Goal: Information Seeking & Learning: Learn about a topic

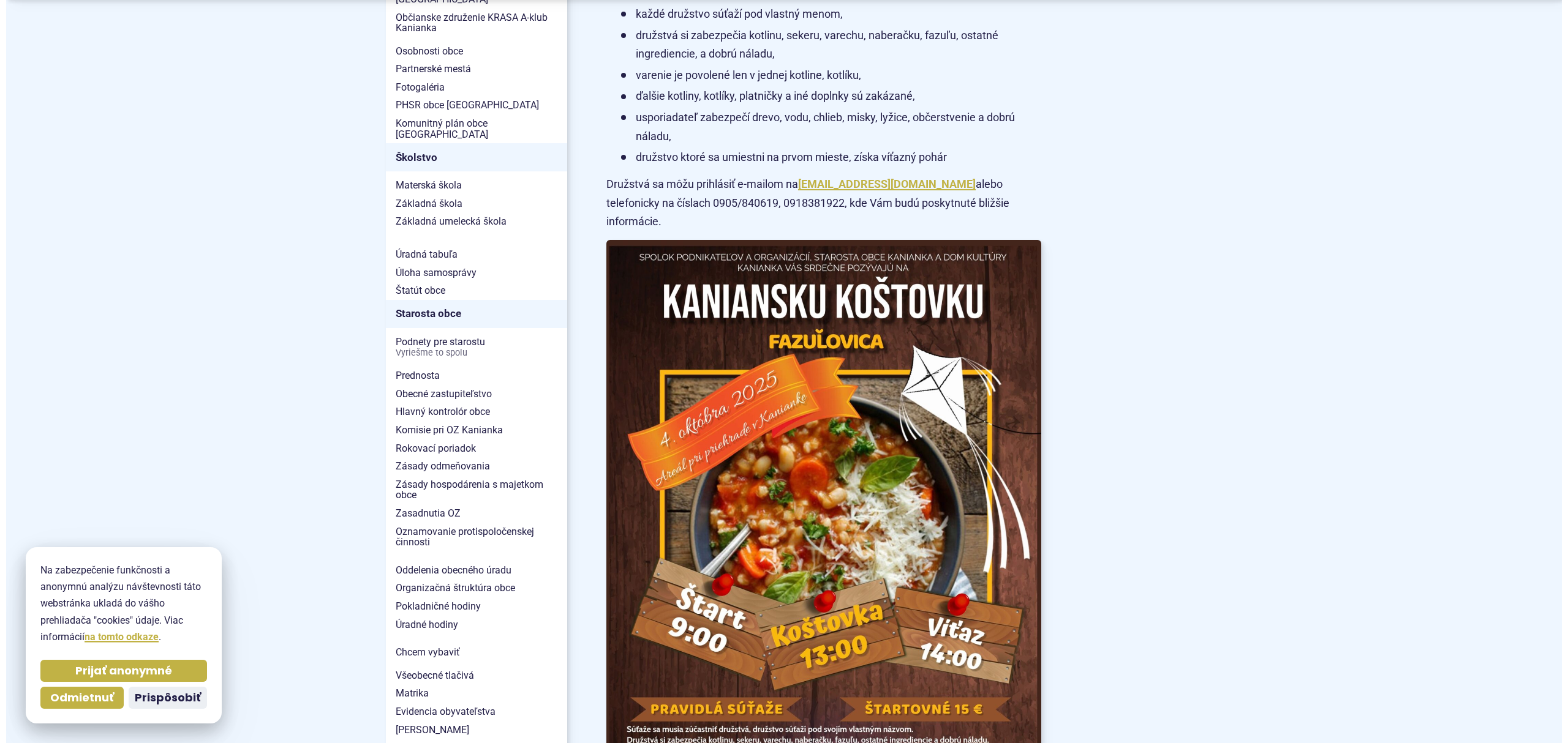
scroll to position [734, 0]
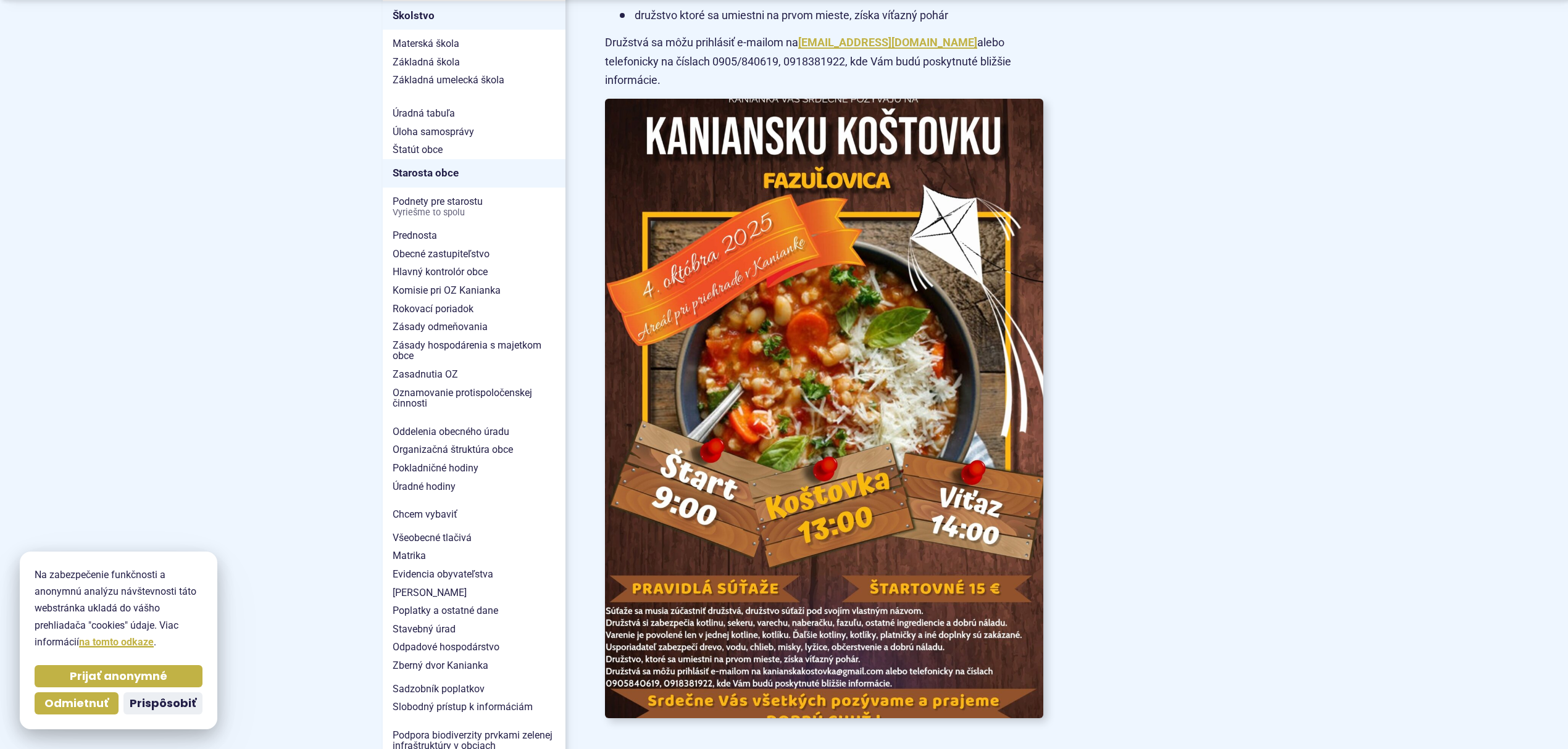
click at [685, 284] on img at bounding box center [825, 409] width 483 height 682
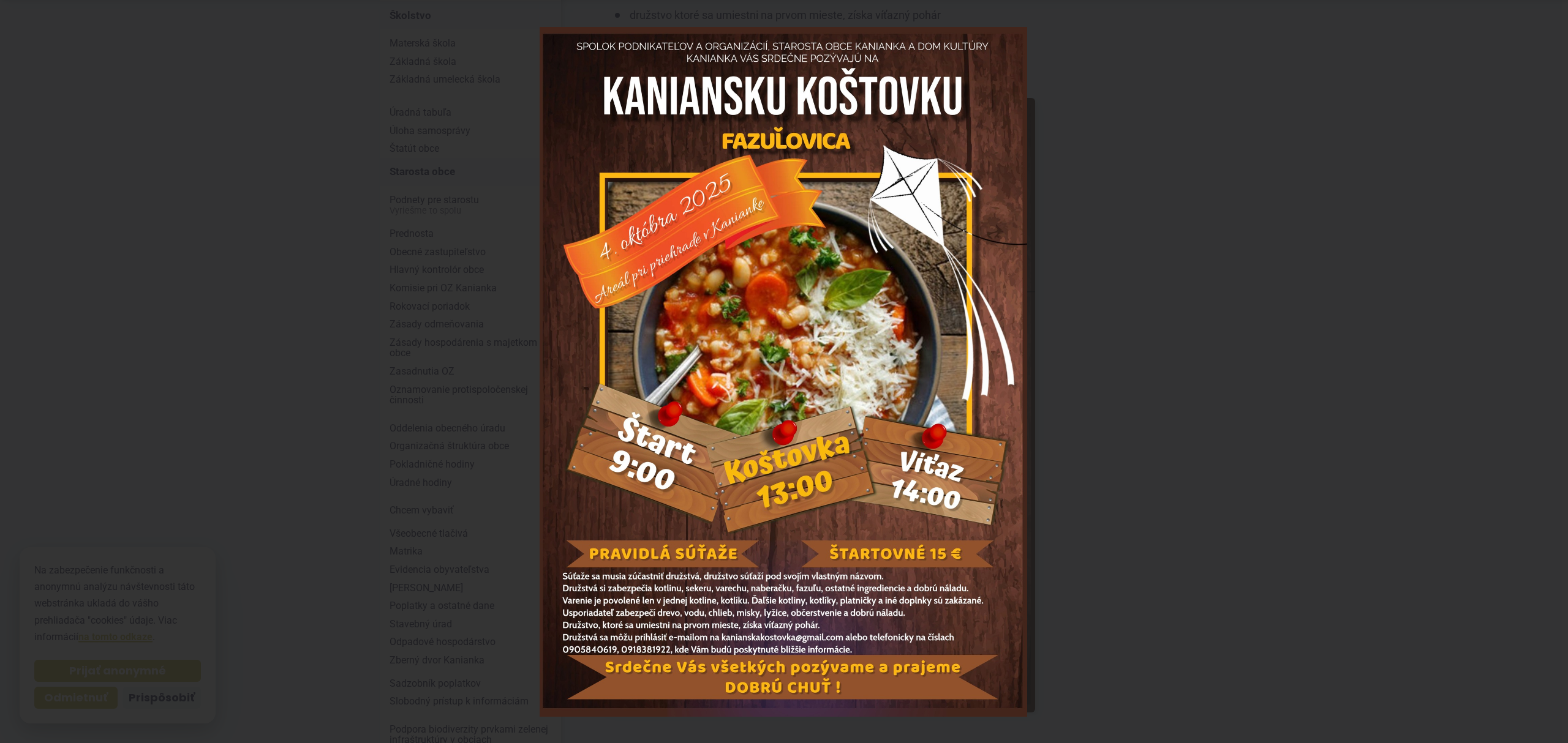
click at [782, 329] on img at bounding box center [783, 372] width 488 height 690
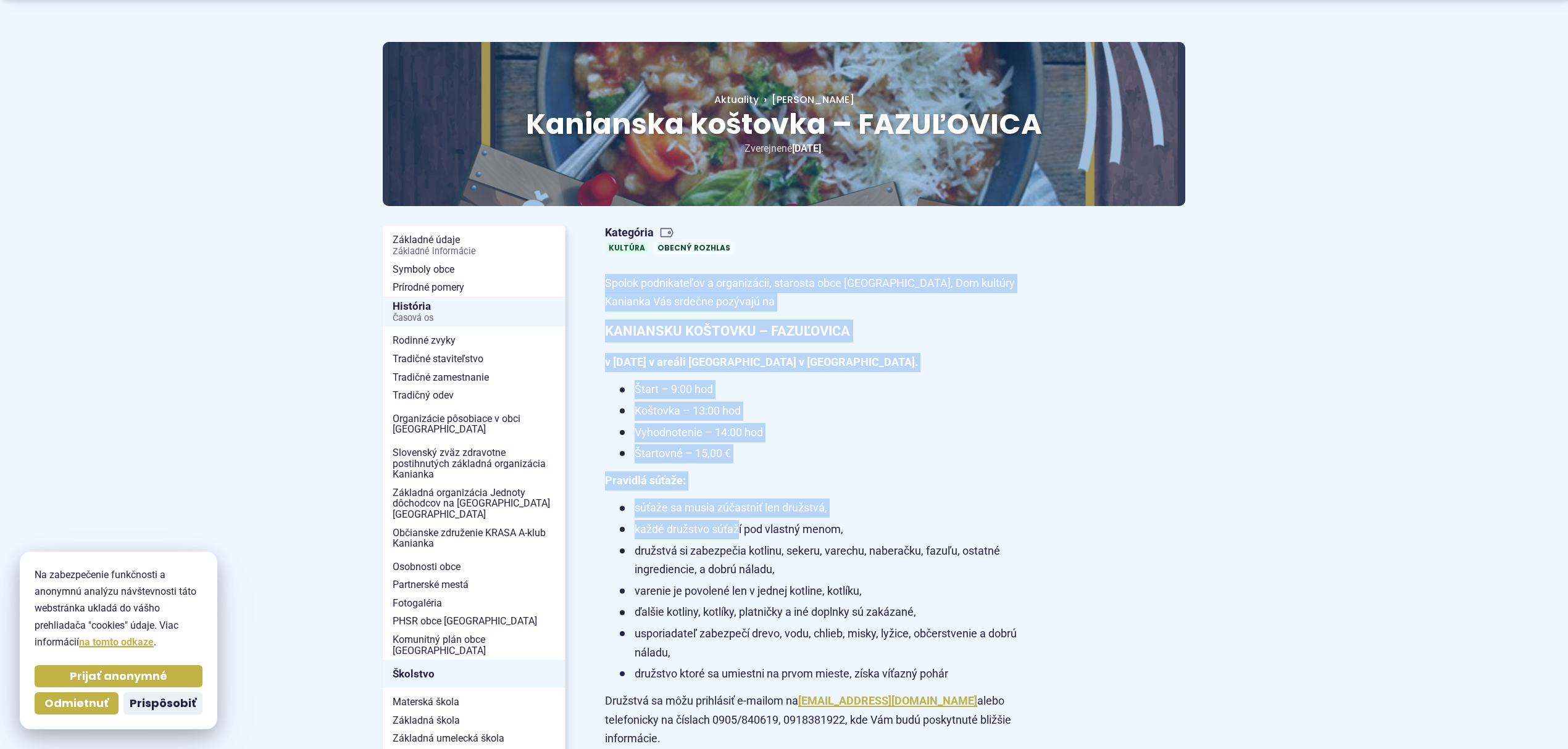
scroll to position [247, 0]
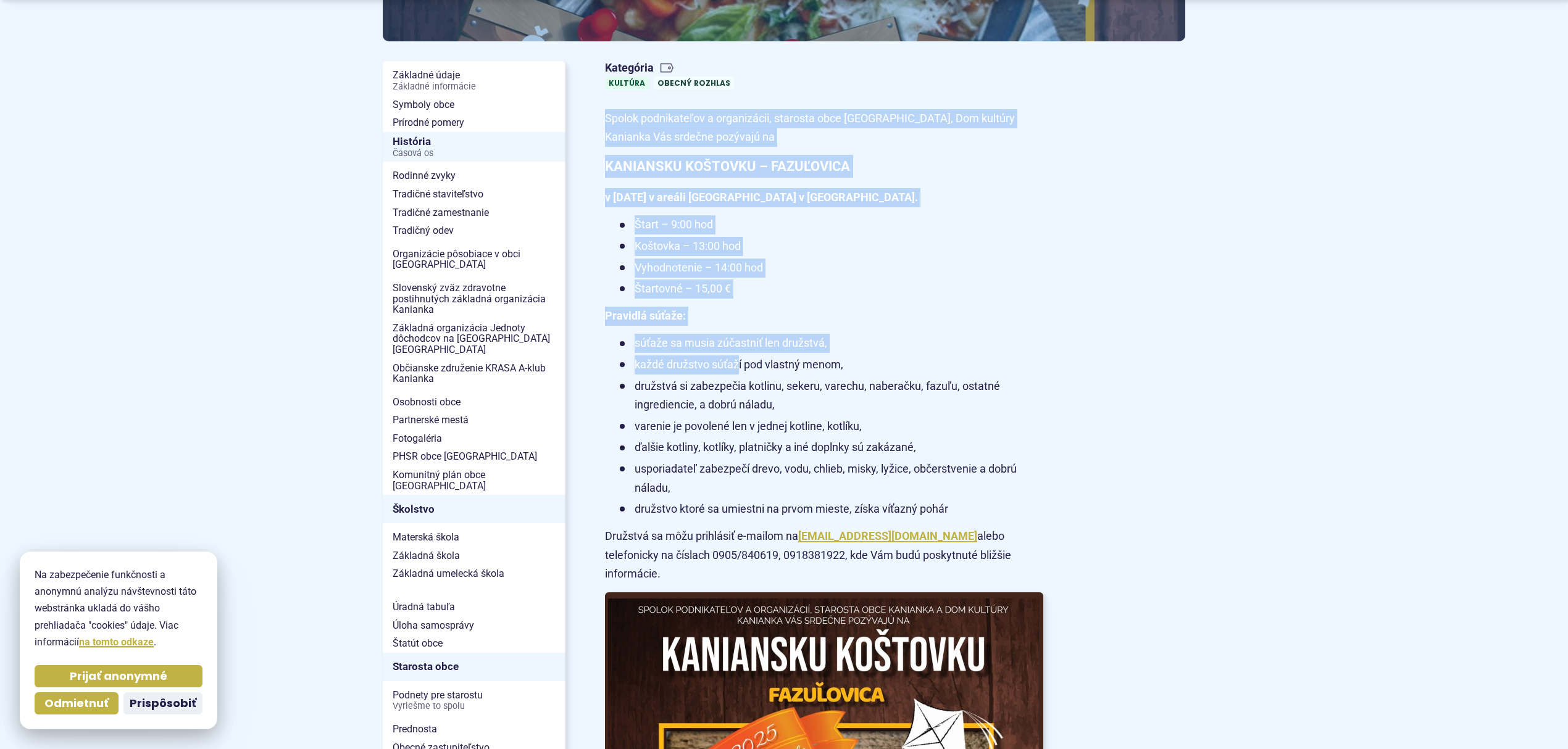
drag, startPoint x: 604, startPoint y: 280, endPoint x: 778, endPoint y: 573, distance: 340.8
click at [778, 573] on article "Kategória Kultúra Obecný rozhlas Spolok podnikateľov a organizácii, starosta ob…" at bounding box center [895, 680] width 620 height 1247
copy article "Spolok podnikateľov a organizácii, starosta obce Kanianka, Dom kultúry Kanianka…"
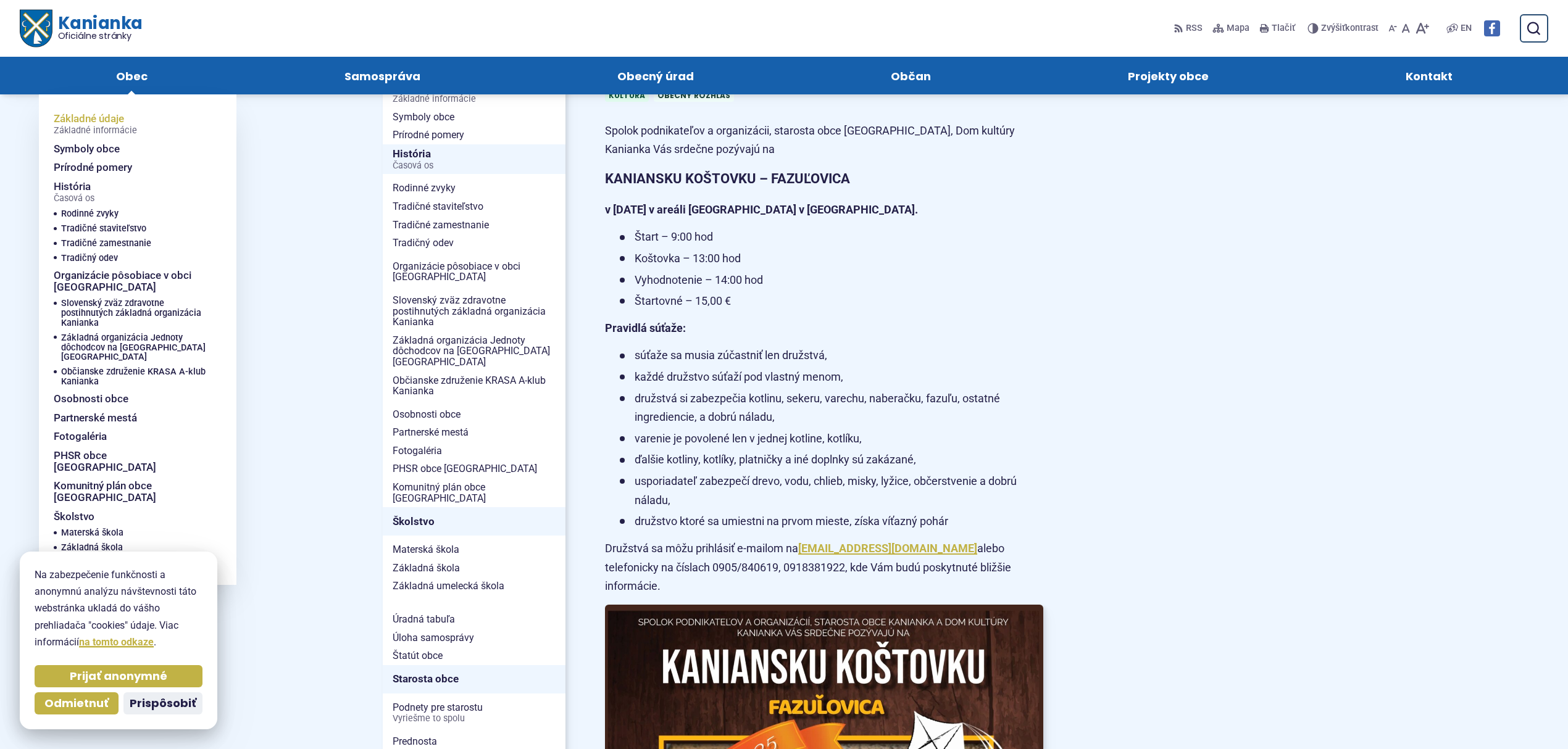
scroll to position [82, 0]
